Goal: Information Seeking & Learning: Learn about a topic

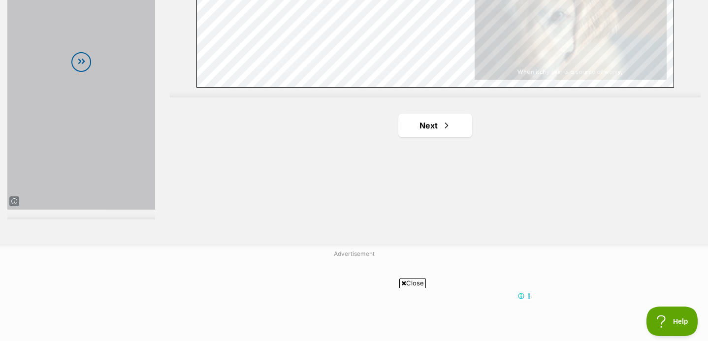
scroll to position [1860, 0]
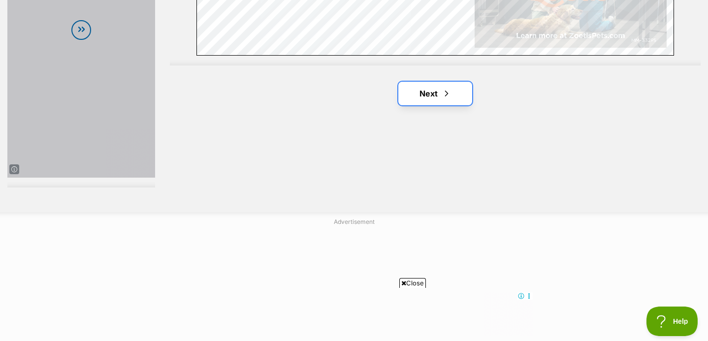
click at [445, 100] on link "Next" at bounding box center [436, 94] width 74 height 24
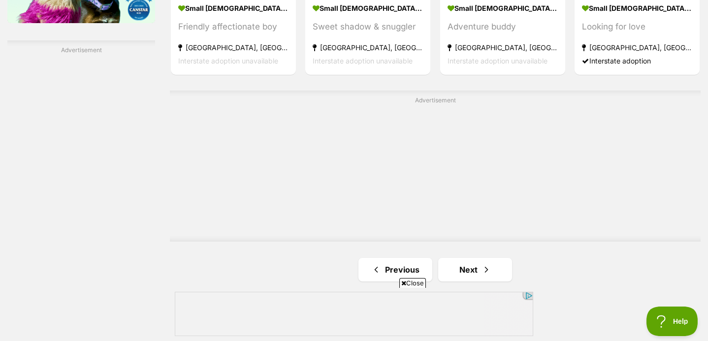
scroll to position [1797, 0]
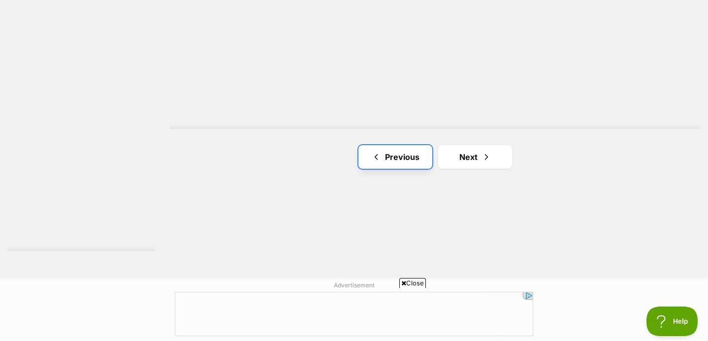
click at [417, 152] on link "Previous" at bounding box center [396, 157] width 74 height 24
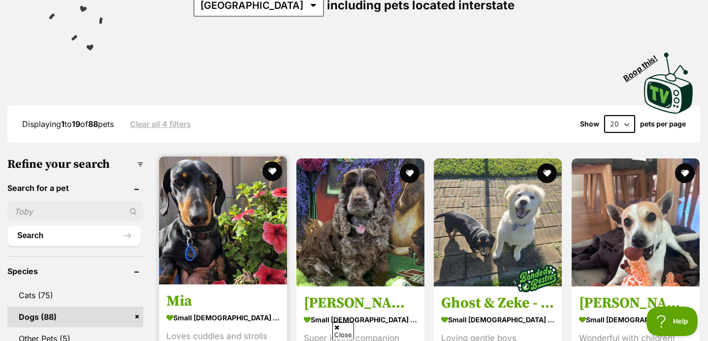
click at [209, 220] on img at bounding box center [223, 221] width 128 height 128
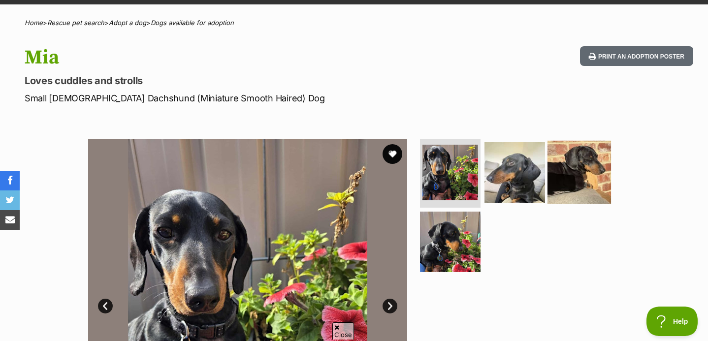
click at [579, 168] on img at bounding box center [580, 172] width 64 height 64
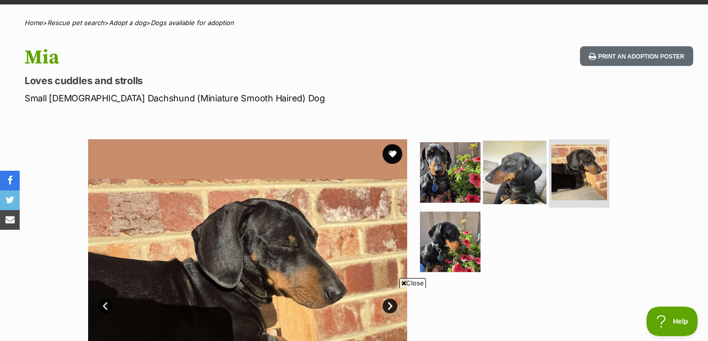
click at [525, 176] on img at bounding box center [515, 172] width 64 height 64
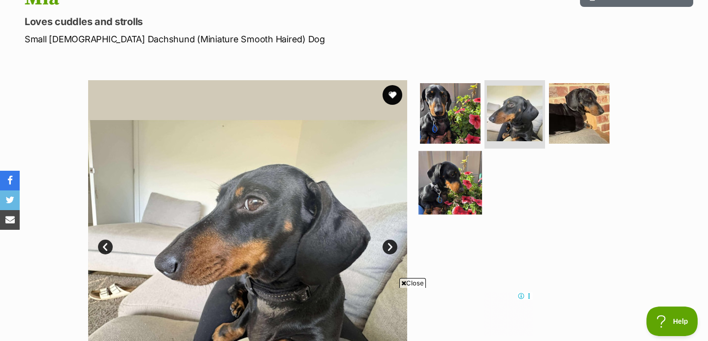
scroll to position [132, 0]
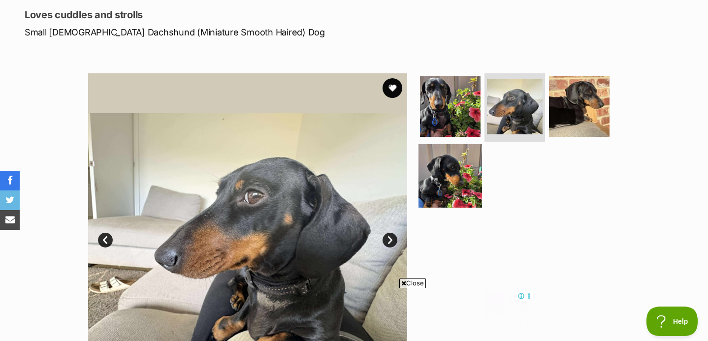
click at [432, 178] on img at bounding box center [451, 176] width 64 height 64
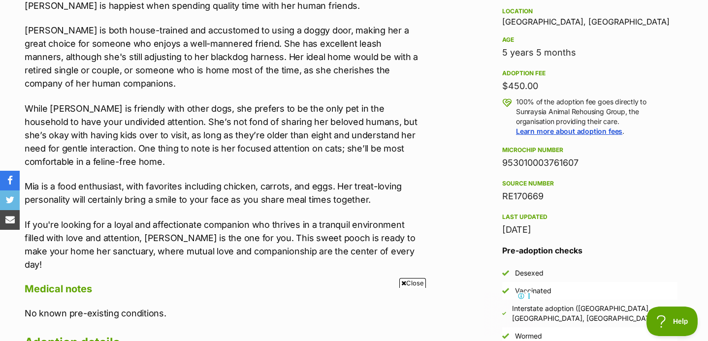
scroll to position [0, 0]
